Goal: Obtain resource: Obtain resource

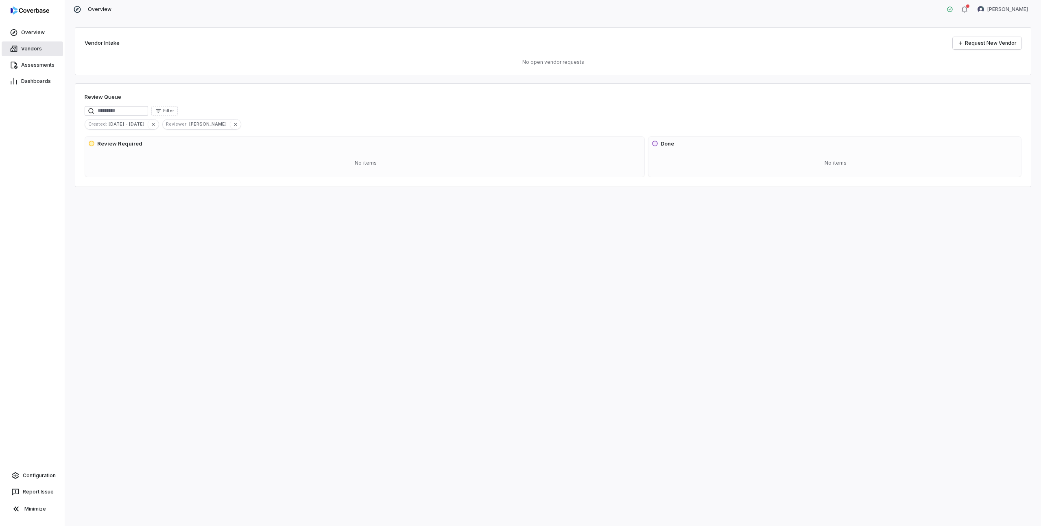
click at [31, 48] on span "Vendors" at bounding box center [31, 49] width 21 height 7
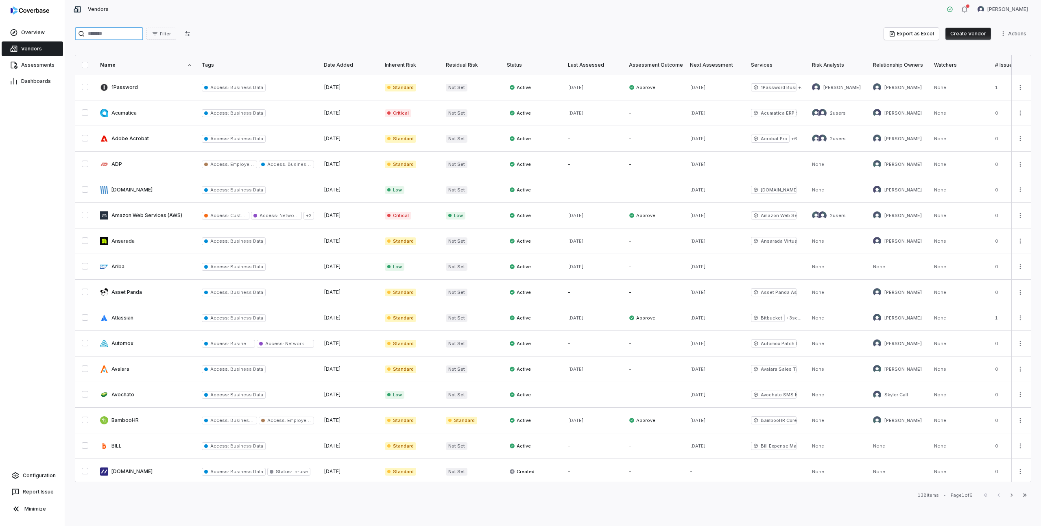
click at [114, 35] on input "search" at bounding box center [109, 33] width 68 height 13
type input "***"
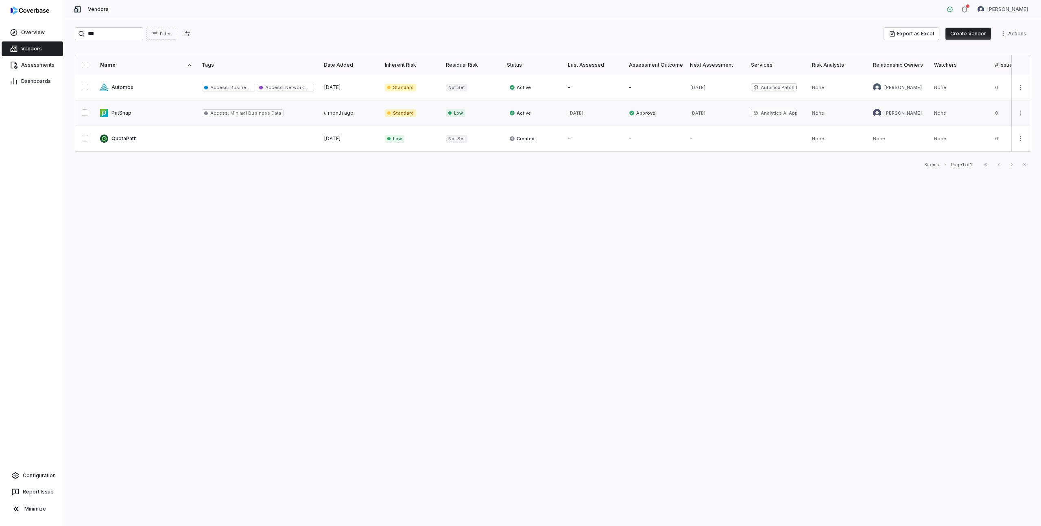
click at [122, 113] on link at bounding box center [146, 112] width 102 height 25
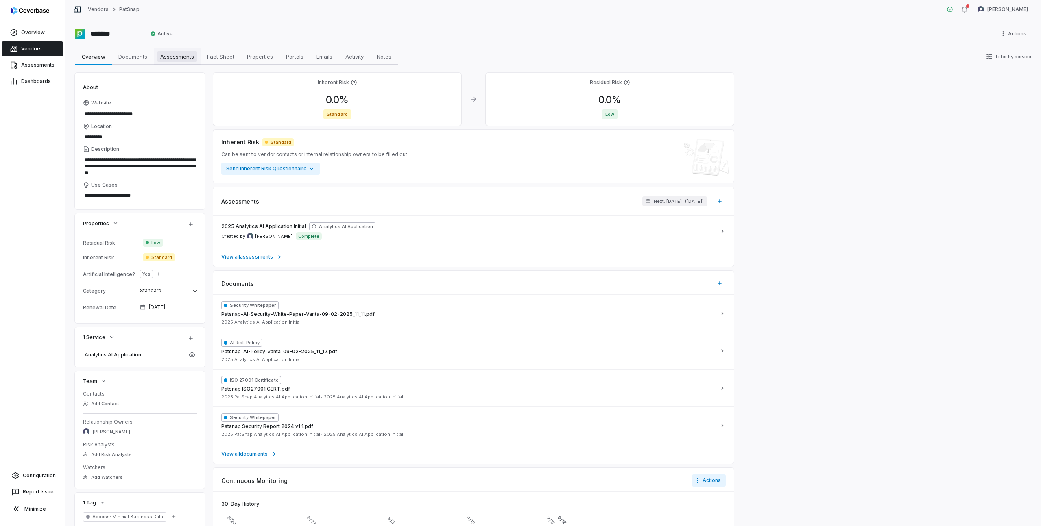
click at [182, 54] on span "Assessments" at bounding box center [177, 56] width 40 height 11
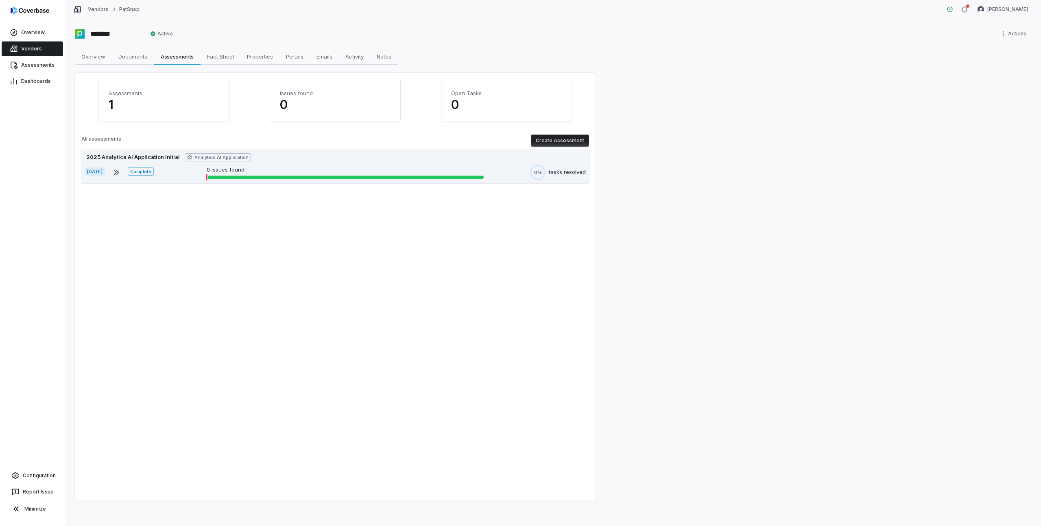
click at [314, 159] on div "2025 Analytics AI Application Initial Analytics AI Application" at bounding box center [335, 157] width 501 height 8
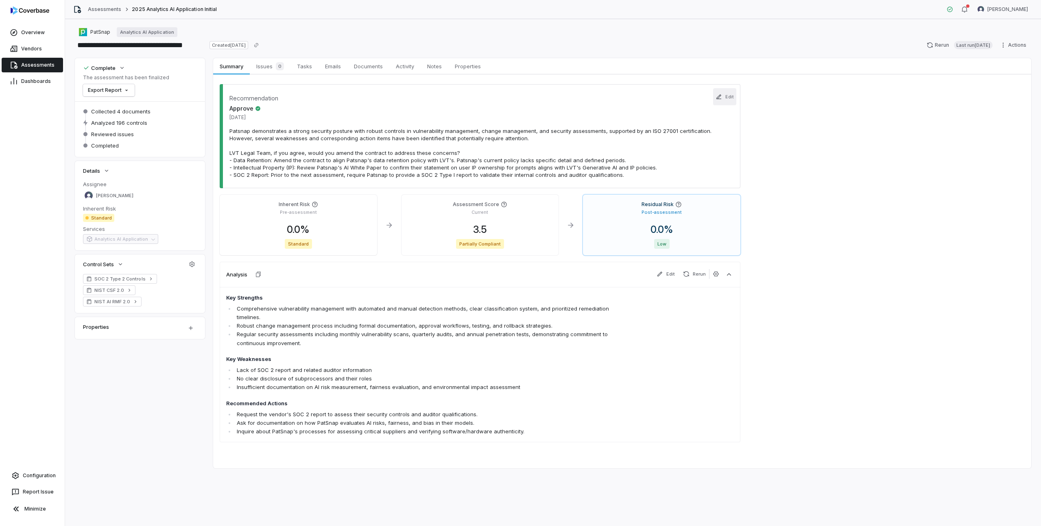
click at [725, 98] on button "Edit" at bounding box center [724, 96] width 23 height 17
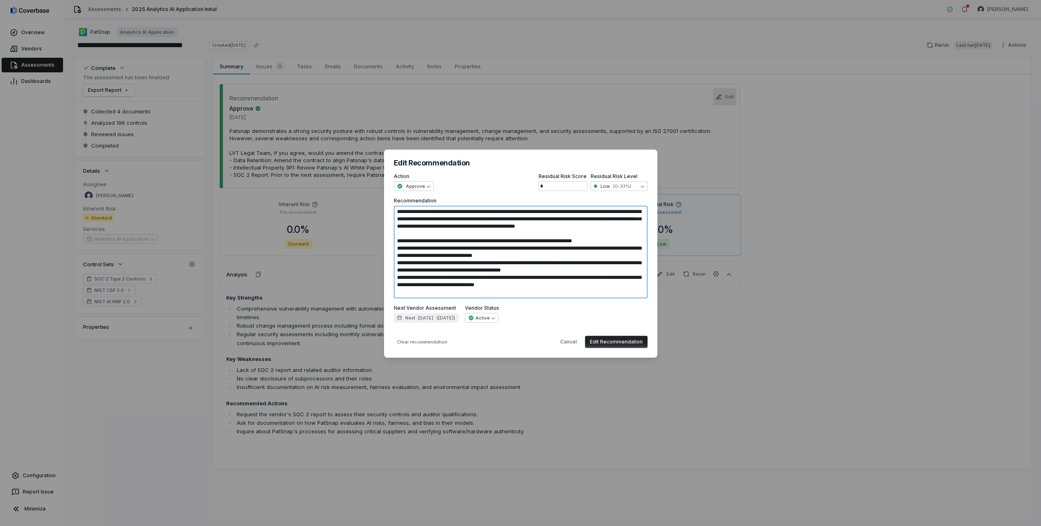
click at [478, 237] on textarea "**********" at bounding box center [521, 252] width 254 height 93
click at [569, 344] on button "Cancel" at bounding box center [568, 342] width 26 height 12
type textarea "*"
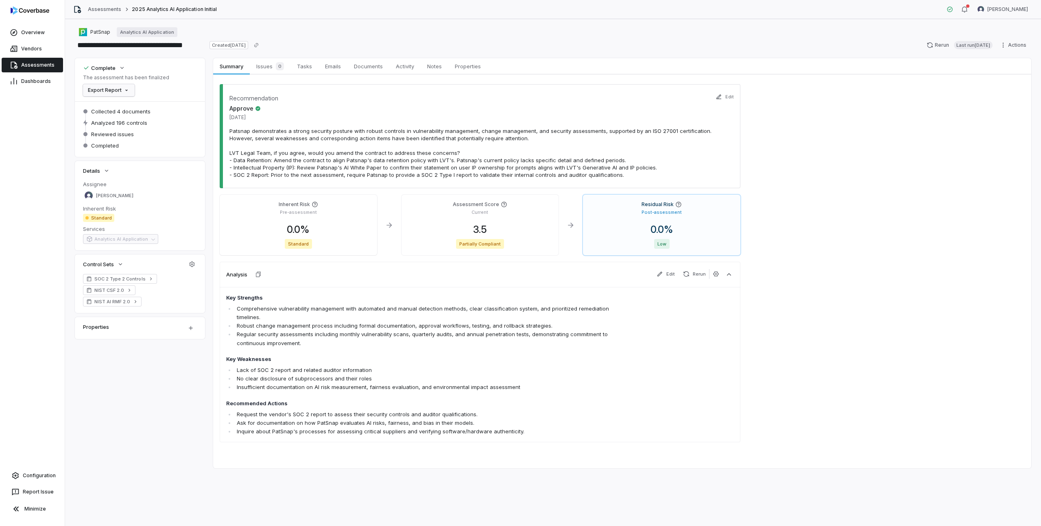
click at [122, 89] on html "**********" at bounding box center [520, 263] width 1041 height 526
click at [126, 108] on div "Export as PDF" at bounding box center [114, 107] width 57 height 13
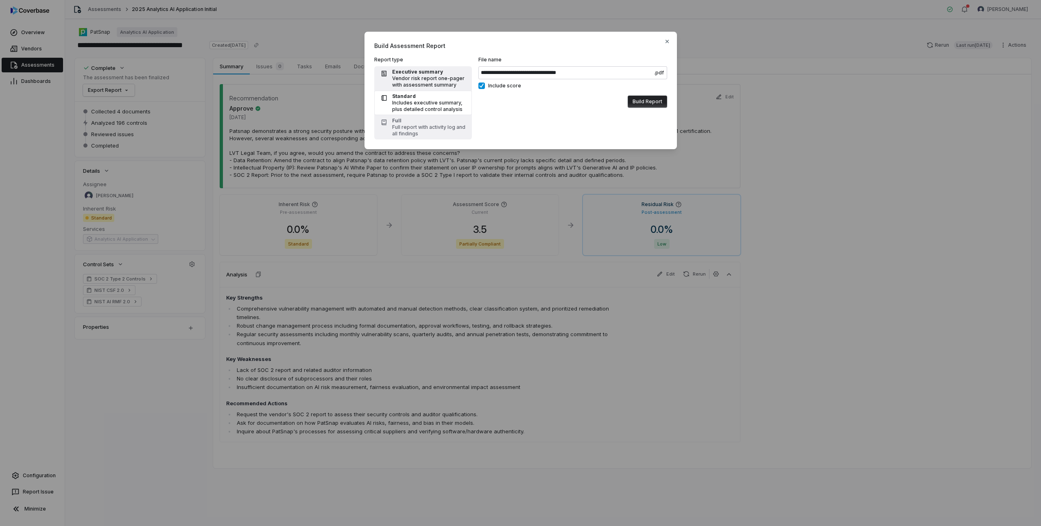
click at [430, 78] on div "Vendor risk report one-pager with assessment summary" at bounding box center [429, 81] width 75 height 13
click at [504, 73] on input "**********" at bounding box center [572, 72] width 189 height 13
type input "**********"
click at [643, 98] on button "Build Report" at bounding box center [646, 102] width 39 height 12
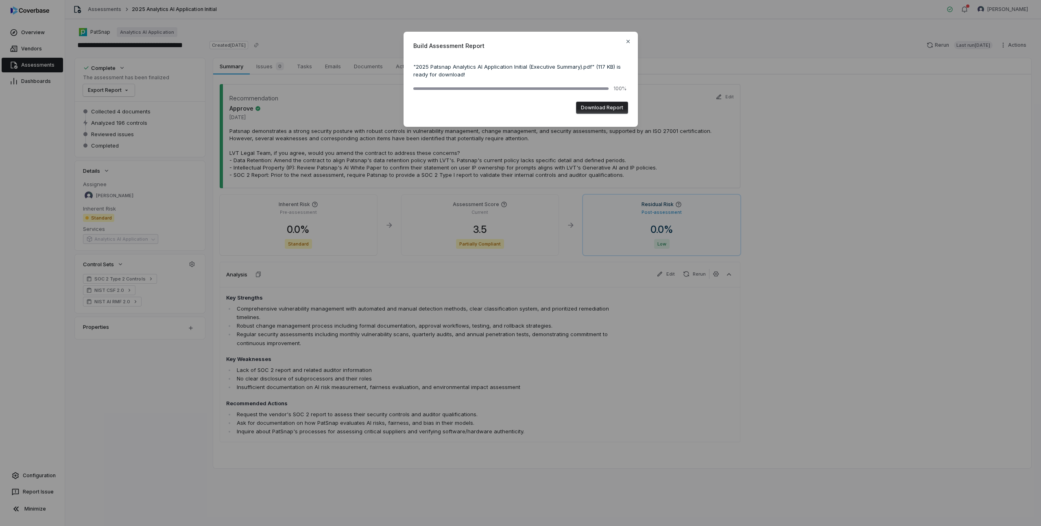
click at [592, 108] on button "Download Report" at bounding box center [602, 108] width 52 height 12
click at [627, 41] on icon "button" at bounding box center [627, 40] width 3 height 3
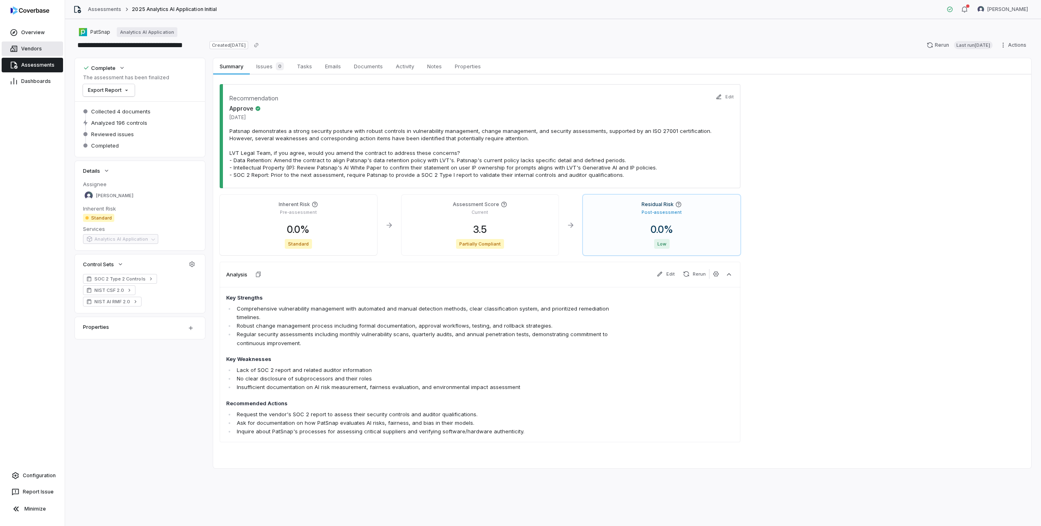
click at [21, 48] on span "Vendors" at bounding box center [31, 49] width 21 height 7
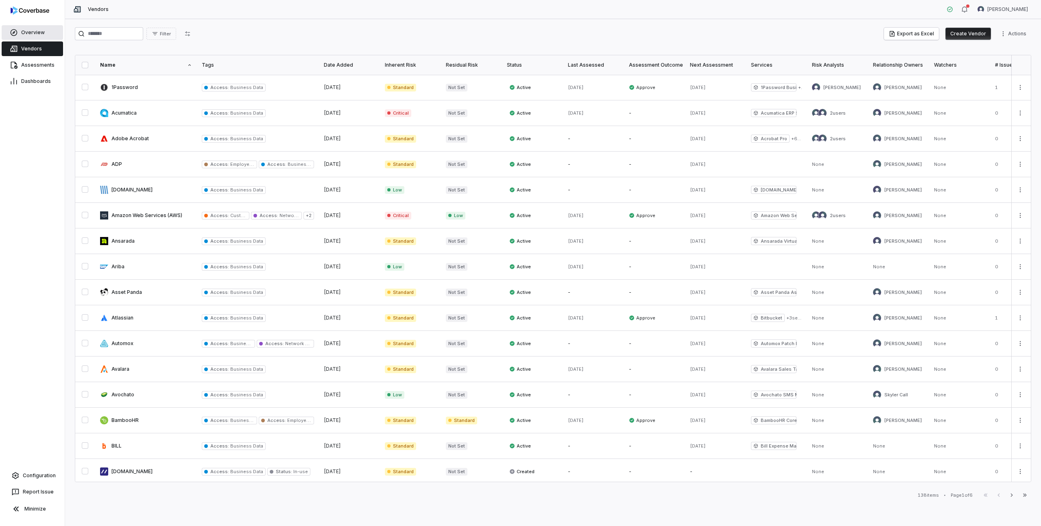
click at [38, 32] on span "Overview" at bounding box center [33, 32] width 24 height 7
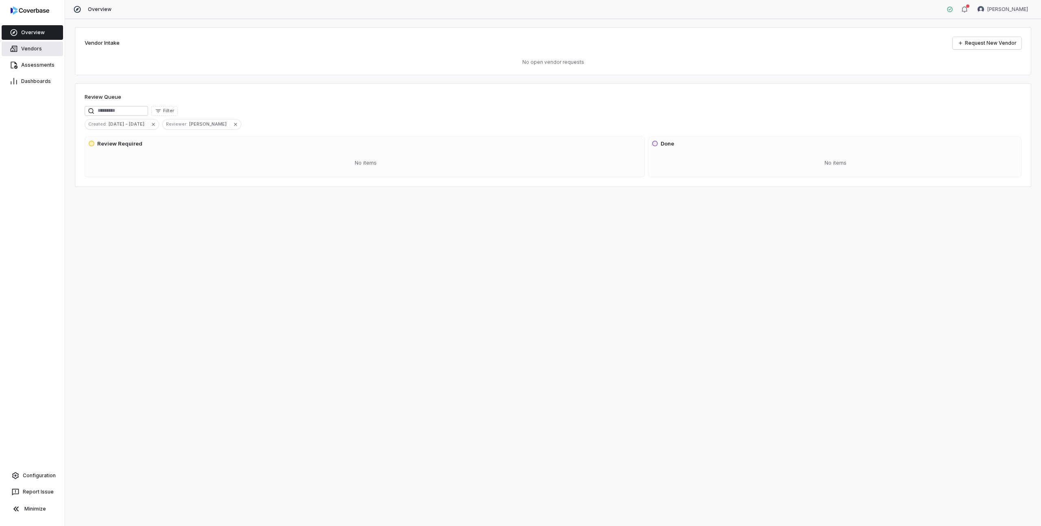
click at [30, 48] on span "Vendors" at bounding box center [31, 49] width 21 height 7
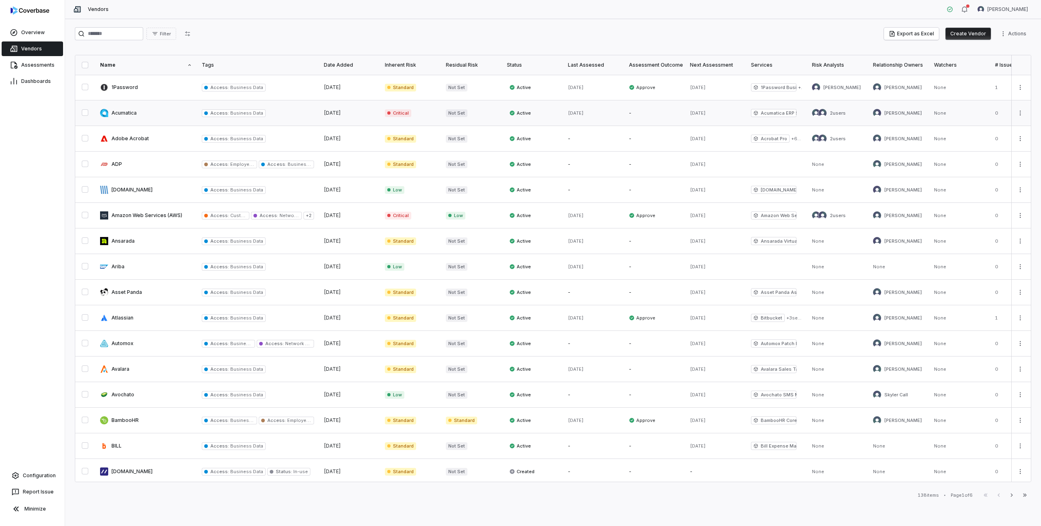
click at [156, 111] on link at bounding box center [146, 112] width 102 height 25
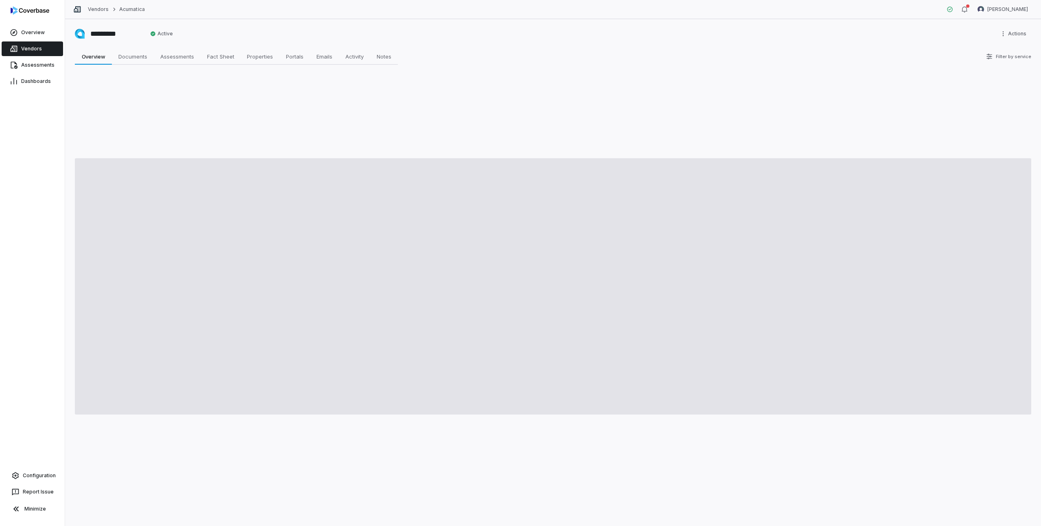
type textarea "*"
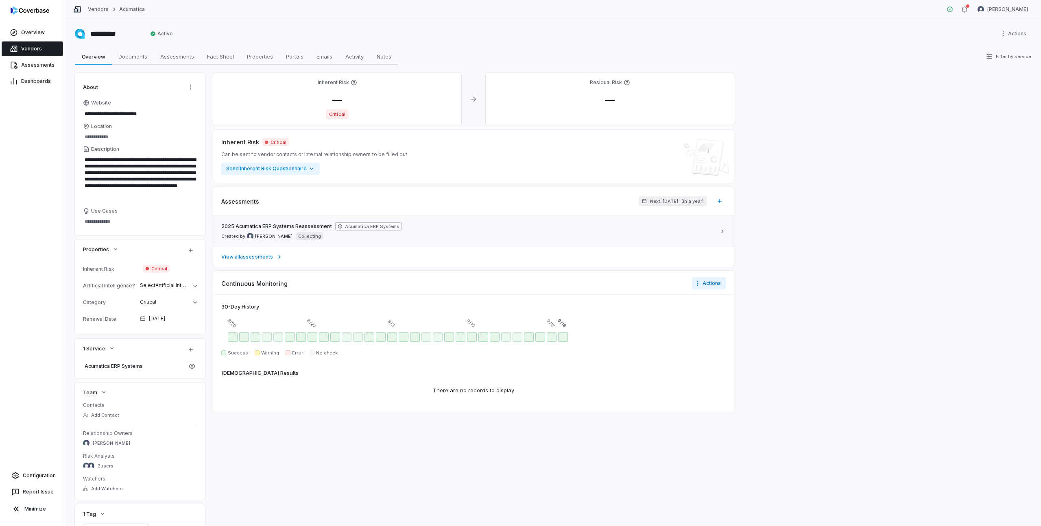
click at [466, 227] on div "2025 Acumatica ERP Systems Reassessment Acumatica ERP Systems Created by [PERSO…" at bounding box center [468, 231] width 494 height 18
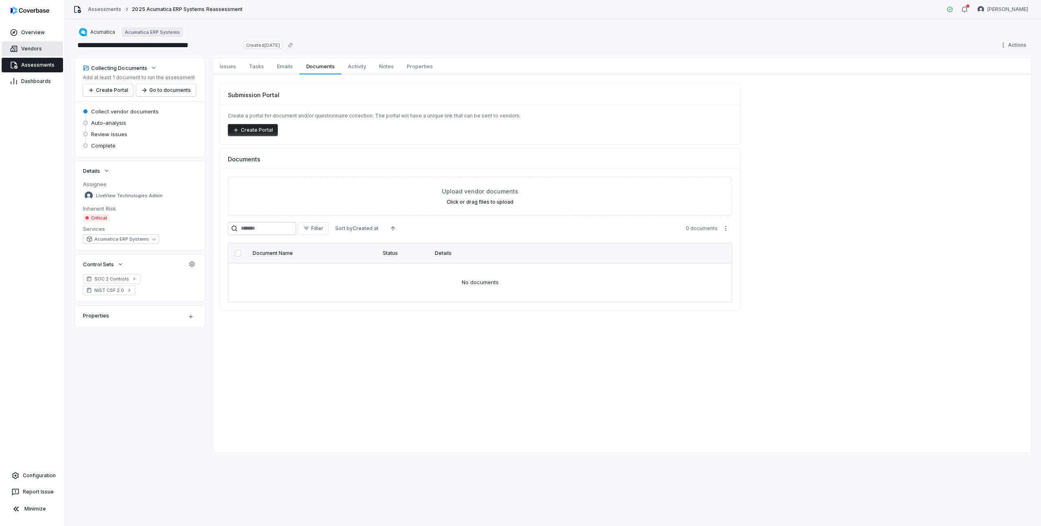
click at [33, 50] on span "Vendors" at bounding box center [31, 49] width 21 height 7
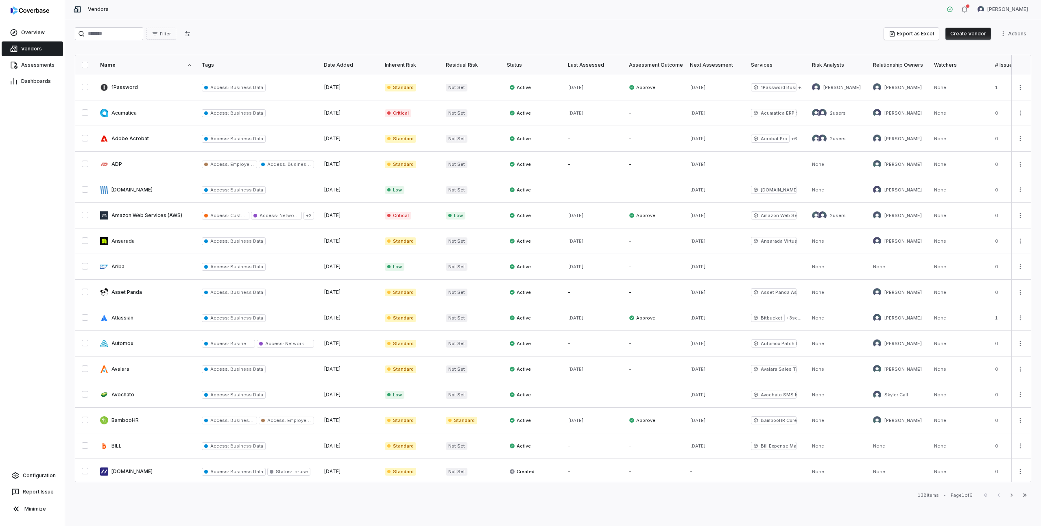
click at [266, 37] on div "Filter Export as Excel Create Vendor Actions" at bounding box center [553, 33] width 956 height 13
click at [333, 33] on div "Filter Export as Excel Create Vendor Actions" at bounding box center [553, 33] width 956 height 13
